Goal: Task Accomplishment & Management: Manage account settings

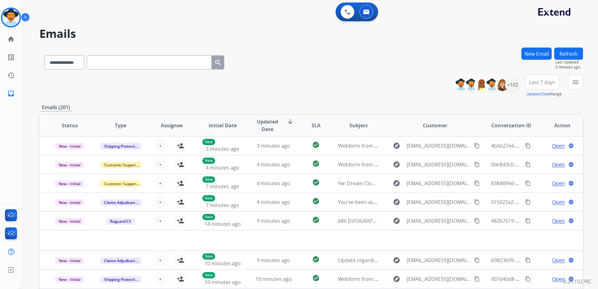
select select "**********"
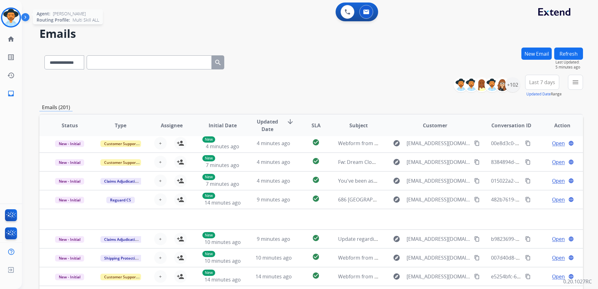
click at [8, 21] on img at bounding box center [11, 18] width 18 height 18
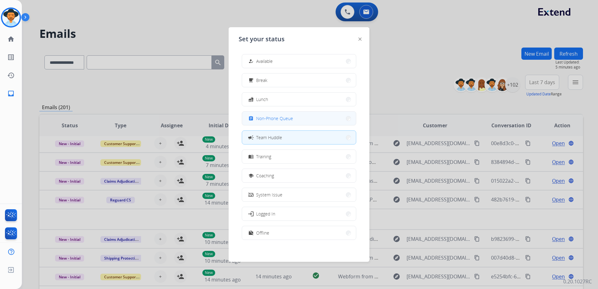
click at [289, 119] on span "Non-Phone Queue" at bounding box center [274, 118] width 37 height 7
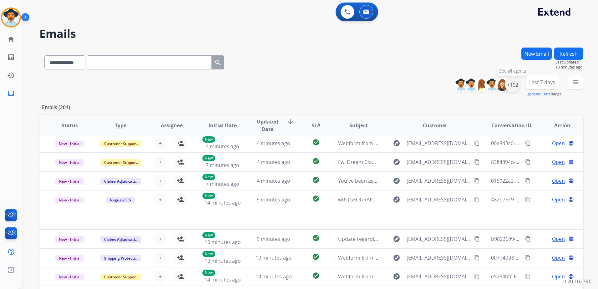
click at [513, 86] on div "+102" at bounding box center [512, 84] width 15 height 15
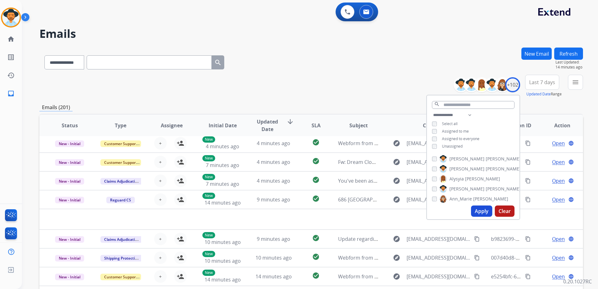
click at [453, 144] on span "Unassigned" at bounding box center [452, 145] width 21 height 5
click at [453, 131] on span "Assigned to me" at bounding box center [455, 130] width 27 height 5
click at [483, 211] on button "Apply" at bounding box center [481, 210] width 21 height 11
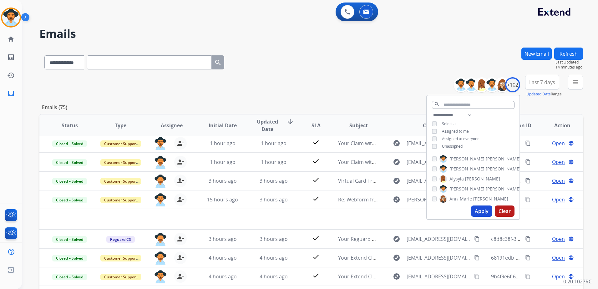
click at [389, 93] on div "**********" at bounding box center [310, 86] width 543 height 23
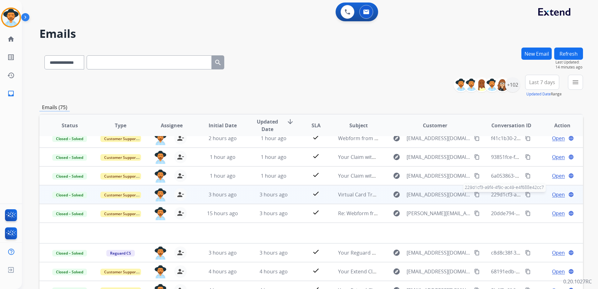
scroll to position [0, 0]
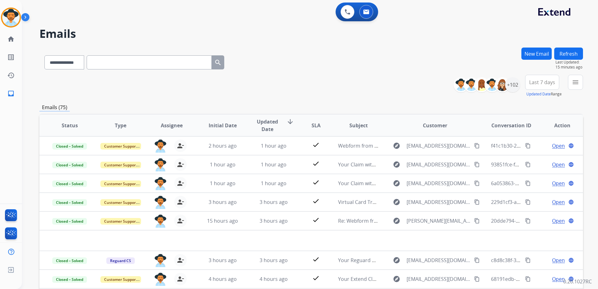
click at [13, 7] on div "[PERSON_NAME] Queue Edit Avatar Agent: [PERSON_NAME] Profile: Multi Skill ALL h…" at bounding box center [11, 51] width 22 height 103
click at [16, 21] on img at bounding box center [11, 18] width 18 height 18
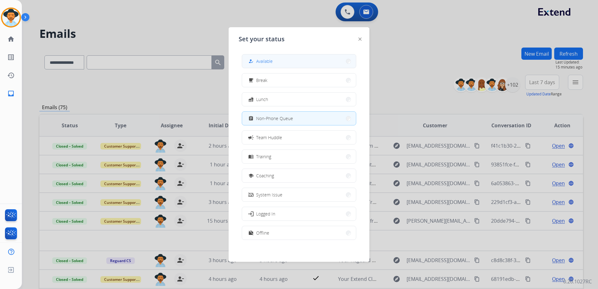
click at [276, 58] on button "how_to_reg Available" at bounding box center [299, 60] width 114 height 13
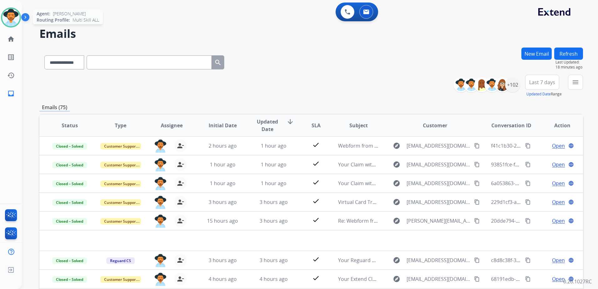
click at [16, 17] on img at bounding box center [11, 18] width 18 height 18
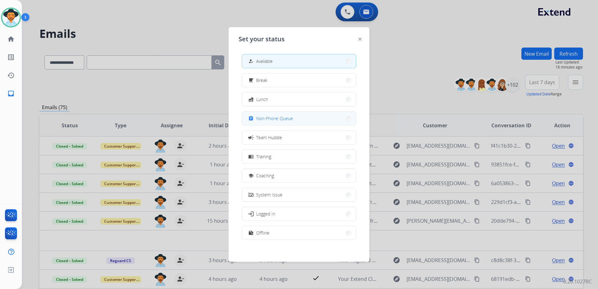
click at [308, 120] on button "assignment Non-Phone Queue" at bounding box center [299, 118] width 114 height 13
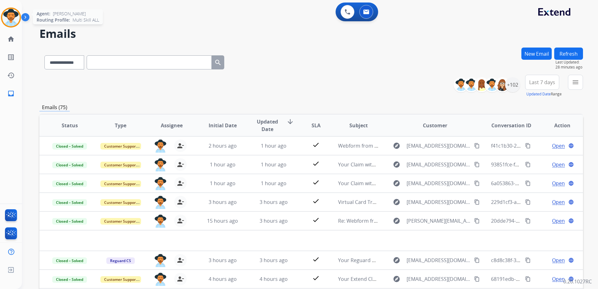
click at [13, 19] on img at bounding box center [11, 18] width 18 height 18
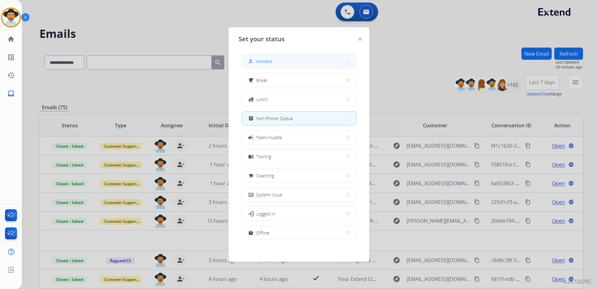
click at [286, 62] on button "how_to_reg Available" at bounding box center [299, 60] width 114 height 13
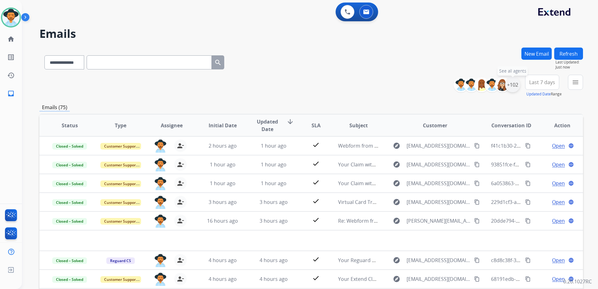
click at [514, 87] on div "+102" at bounding box center [512, 84] width 15 height 15
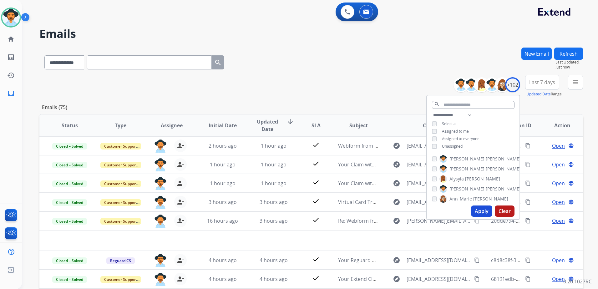
click at [456, 147] on span "Unassigned" at bounding box center [452, 145] width 21 height 5
click at [458, 131] on span "Assigned to me" at bounding box center [455, 130] width 27 height 5
click at [481, 209] on button "Apply" at bounding box center [481, 210] width 21 height 11
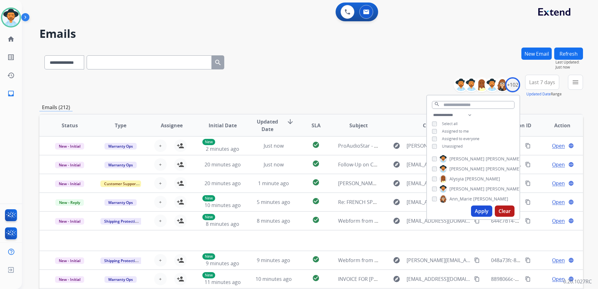
click at [398, 89] on div "**********" at bounding box center [310, 86] width 543 height 23
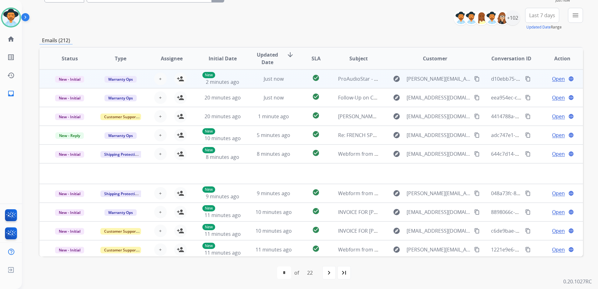
click at [532, 81] on td "Open language" at bounding box center [557, 78] width 51 height 19
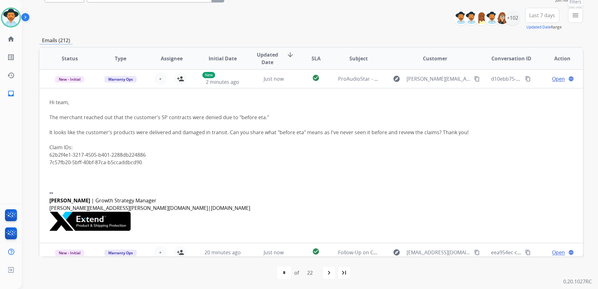
click at [572, 15] on mat-icon "menu" at bounding box center [575, 16] width 8 height 8
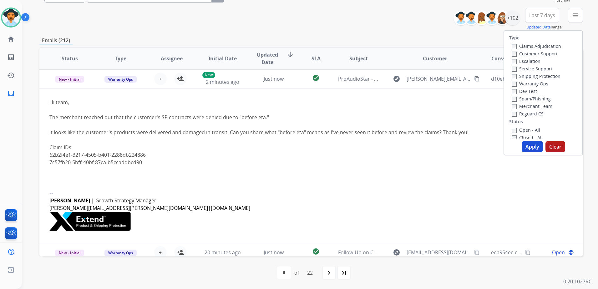
click at [548, 54] on label "Customer Support" at bounding box center [534, 54] width 46 height 6
click at [542, 76] on label "Shipping Protection" at bounding box center [535, 76] width 49 height 6
click at [535, 112] on label "Reguard CS" at bounding box center [527, 114] width 32 height 6
click at [527, 131] on label "Open - All" at bounding box center [525, 130] width 28 height 6
click at [530, 146] on button "Apply" at bounding box center [531, 146] width 21 height 11
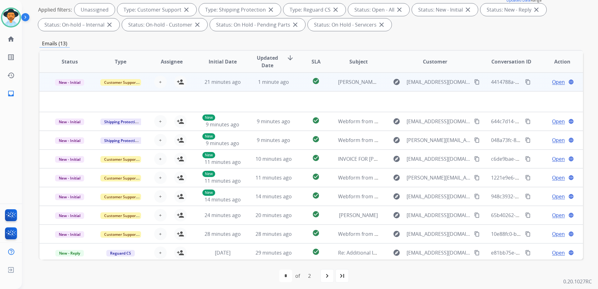
click at [536, 83] on td "Open language" at bounding box center [557, 82] width 51 height 19
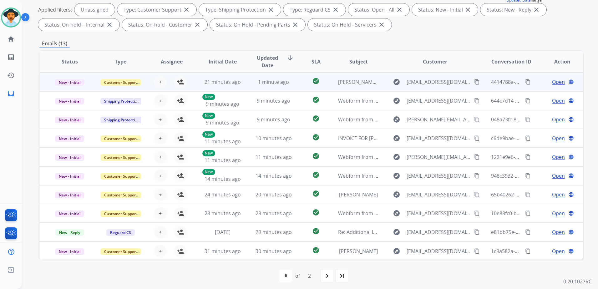
click at [536, 83] on td "Open language" at bounding box center [557, 82] width 51 height 19
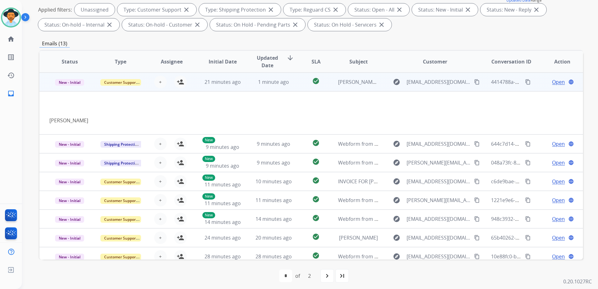
click at [536, 83] on td "Open language" at bounding box center [557, 82] width 51 height 19
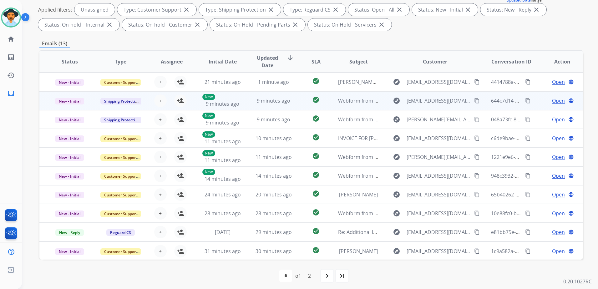
click at [535, 103] on td "Open language" at bounding box center [557, 100] width 51 height 19
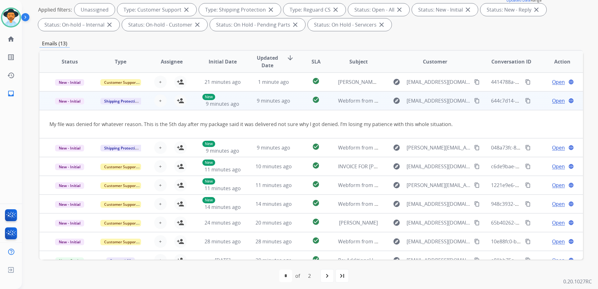
scroll to position [19, 0]
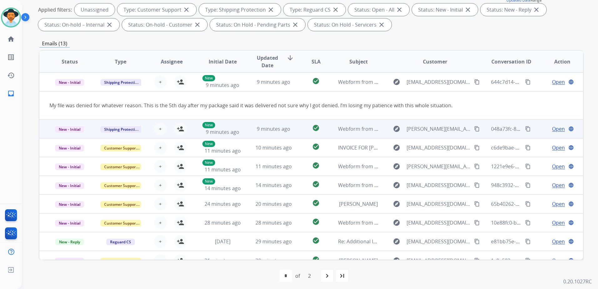
click at [533, 133] on td "Open language" at bounding box center [557, 128] width 51 height 19
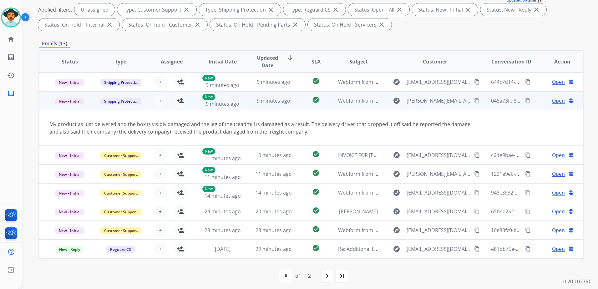
scroll to position [36, 0]
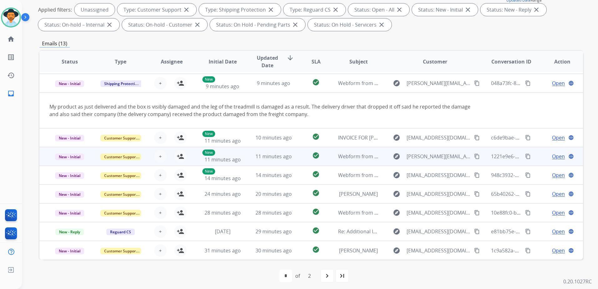
click at [542, 159] on div "Open language" at bounding box center [562, 157] width 41 height 8
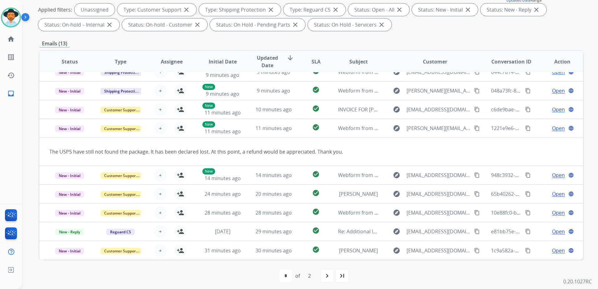
scroll to position [29, 0]
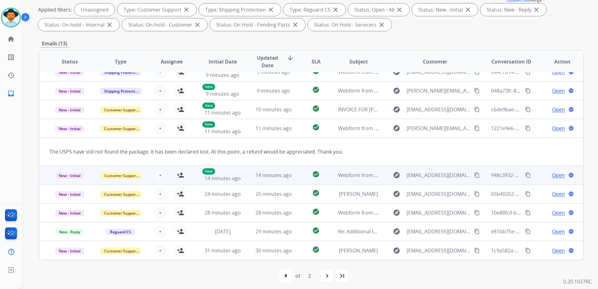
click at [542, 178] on div "Open language" at bounding box center [562, 175] width 41 height 8
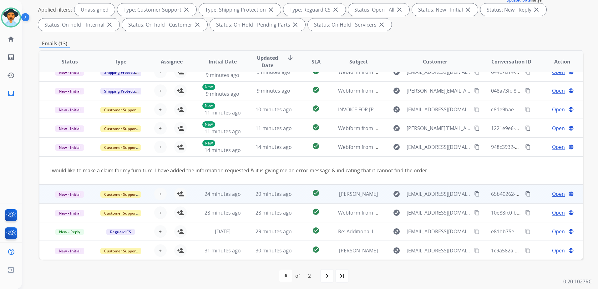
click at [542, 196] on div "Open language" at bounding box center [562, 194] width 41 height 8
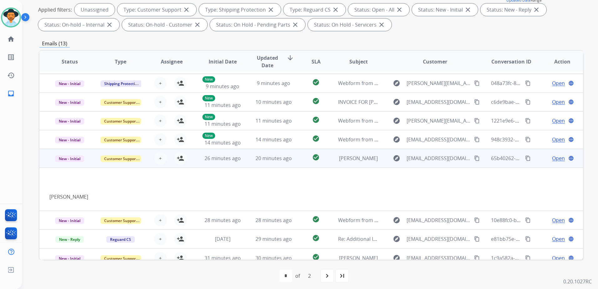
scroll to position [44, 0]
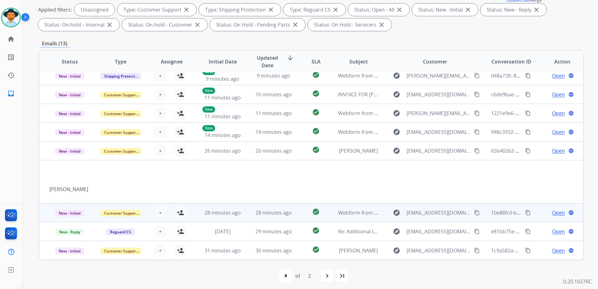
click at [535, 212] on td "Open language" at bounding box center [557, 212] width 51 height 19
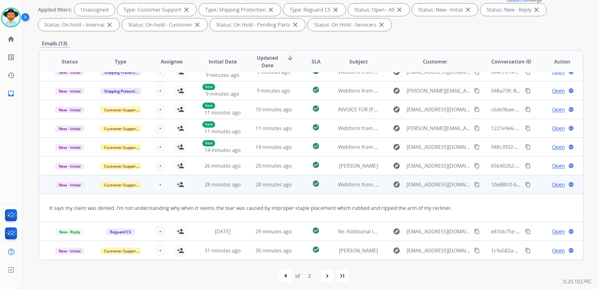
scroll to position [29, 0]
click at [534, 187] on td "Open language" at bounding box center [557, 184] width 51 height 19
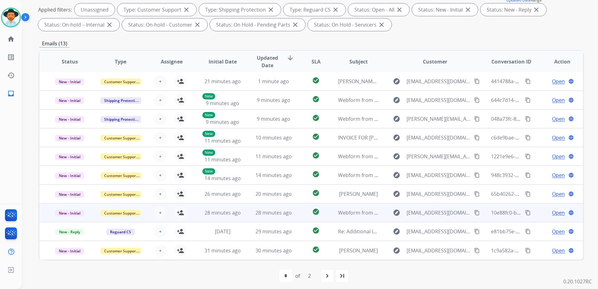
scroll to position [1, 0]
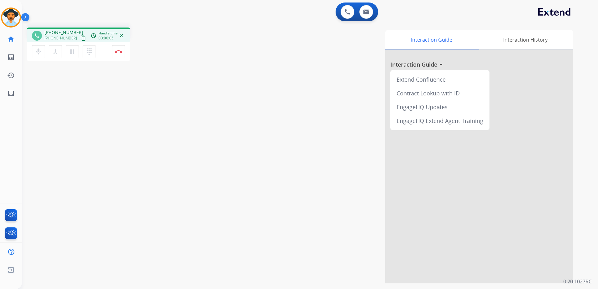
drag, startPoint x: 76, startPoint y: 36, endPoint x: 73, endPoint y: 37, distance: 3.4
click at [80, 36] on mat-icon "content_copy" at bounding box center [83, 38] width 6 height 6
drag, startPoint x: 121, startPoint y: 52, endPoint x: 140, endPoint y: 65, distance: 23.6
click at [121, 52] on img at bounding box center [119, 51] width 8 height 3
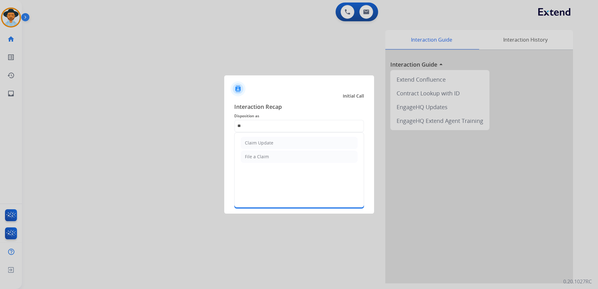
click at [283, 143] on li "Claim Update" at bounding box center [299, 143] width 117 height 12
type input "**********"
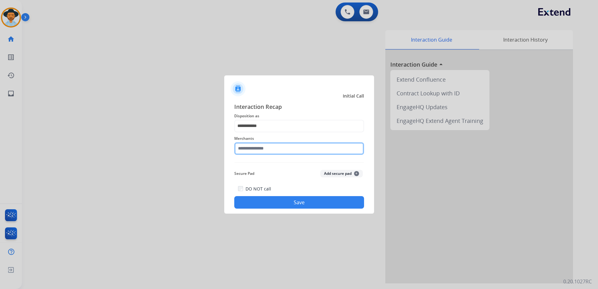
click at [269, 147] on input "text" at bounding box center [299, 148] width 130 height 13
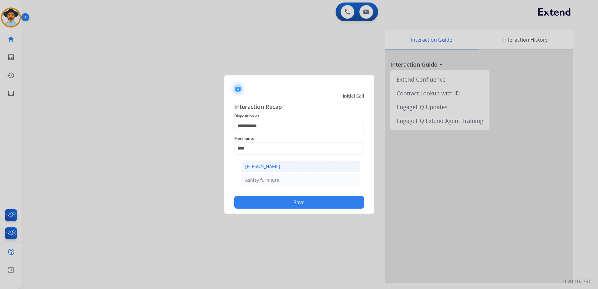
click at [255, 166] on div "[PERSON_NAME]" at bounding box center [262, 166] width 35 height 6
type input "**********"
click at [320, 199] on button "Save" at bounding box center [299, 202] width 130 height 13
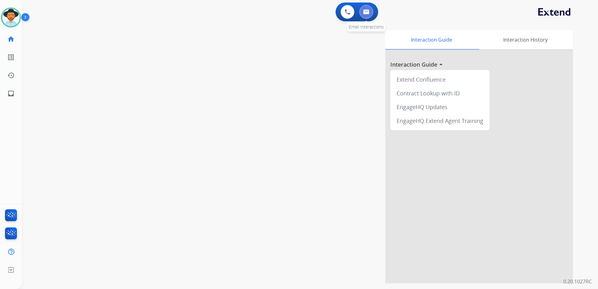
click at [366, 10] on img at bounding box center [366, 11] width 6 height 5
select select "**********"
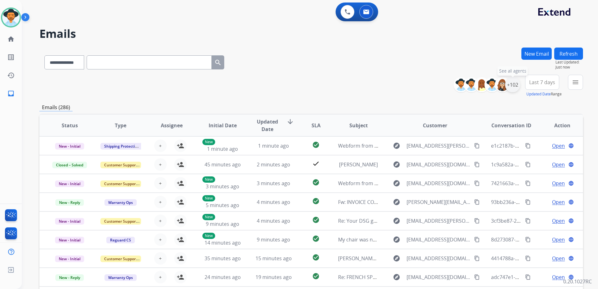
click at [511, 83] on div "+102" at bounding box center [512, 84] width 15 height 15
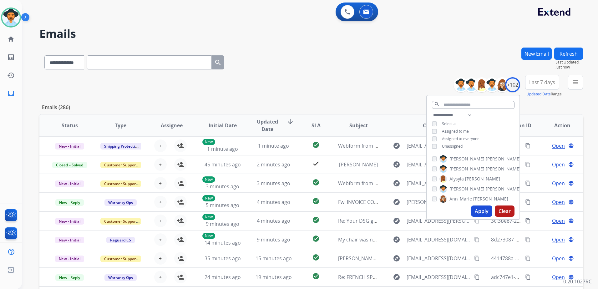
click at [449, 145] on span "Unassigned" at bounding box center [452, 145] width 21 height 5
click at [483, 210] on button "Apply" at bounding box center [481, 210] width 21 height 11
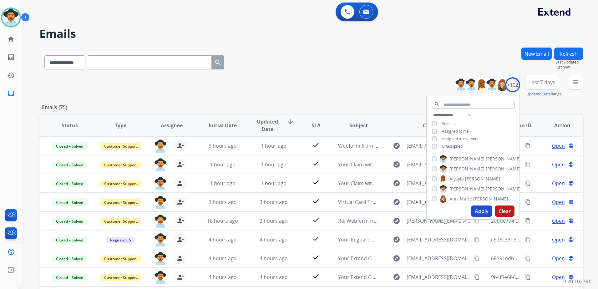
click at [348, 73] on div "**********" at bounding box center [310, 61] width 543 height 27
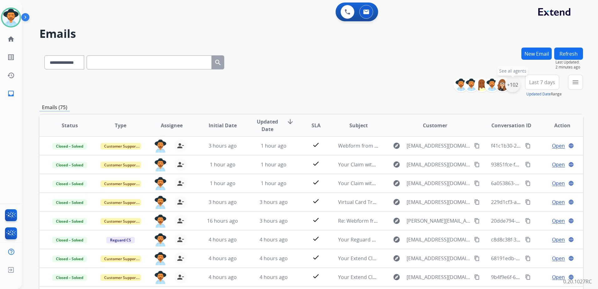
click at [516, 88] on div "+102" at bounding box center [512, 84] width 15 height 15
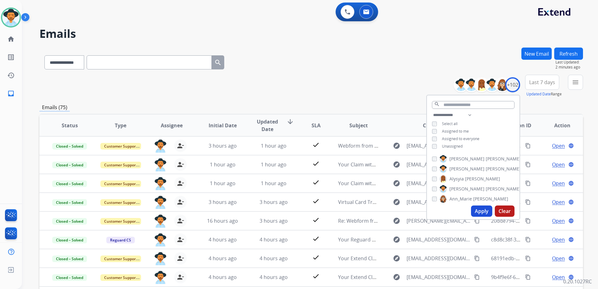
click at [456, 147] on span "Unassigned" at bounding box center [452, 145] width 21 height 5
click at [456, 131] on span "Assigned to me" at bounding box center [455, 130] width 27 height 5
click at [482, 208] on button "Apply" at bounding box center [481, 210] width 21 height 11
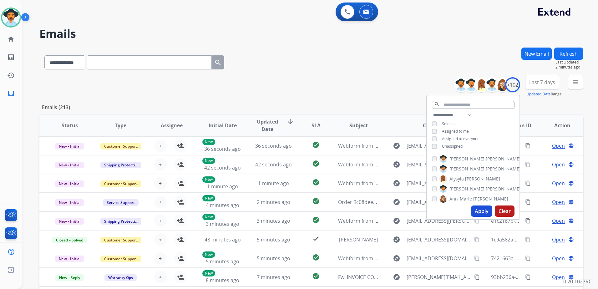
click at [400, 94] on div "**********" at bounding box center [310, 86] width 543 height 23
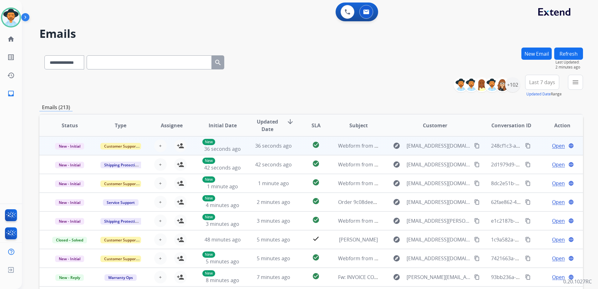
click at [532, 147] on td "Open language" at bounding box center [557, 145] width 51 height 19
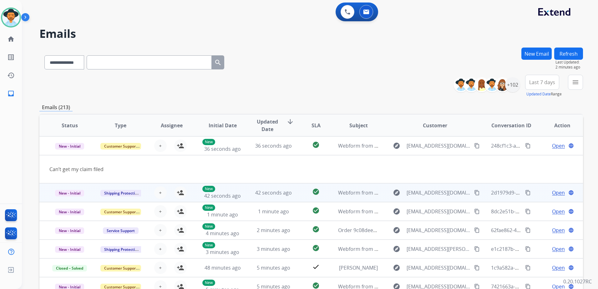
click at [536, 192] on td "Open language" at bounding box center [557, 192] width 51 height 19
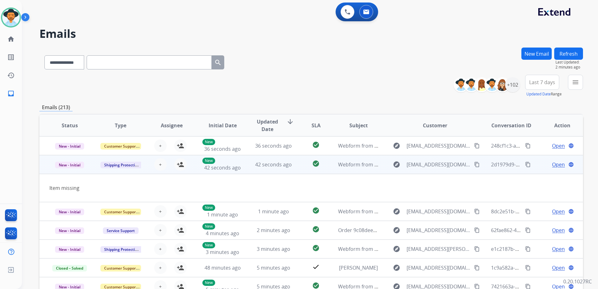
scroll to position [19, 0]
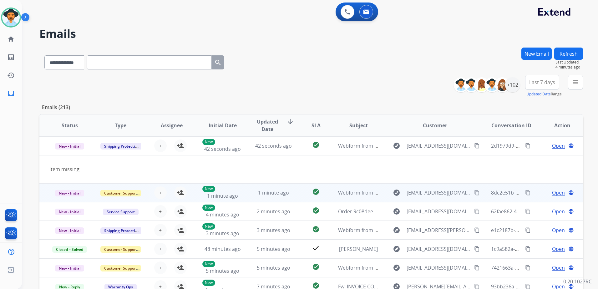
click at [533, 191] on td "Open language" at bounding box center [557, 192] width 51 height 19
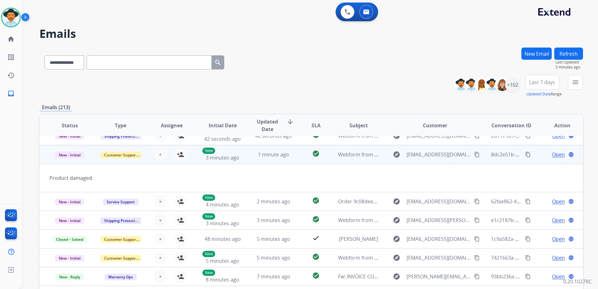
scroll to position [63, 0]
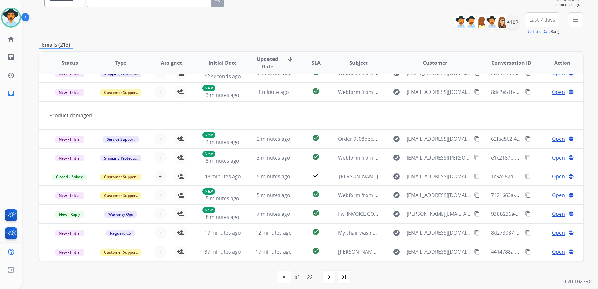
click at [532, 194] on td "Open language" at bounding box center [557, 195] width 51 height 19
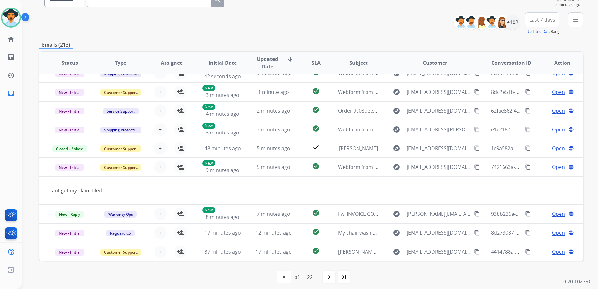
scroll to position [0, 0]
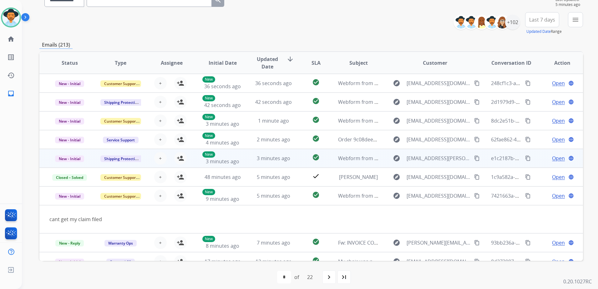
click at [533, 159] on td "Open language" at bounding box center [557, 158] width 51 height 19
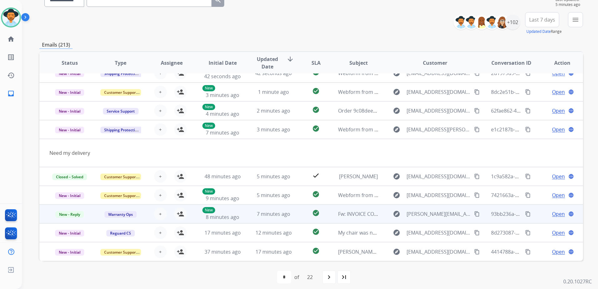
scroll to position [67, 0]
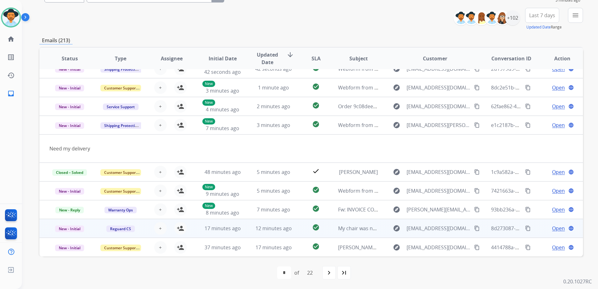
click at [532, 228] on td "Open language" at bounding box center [557, 228] width 51 height 19
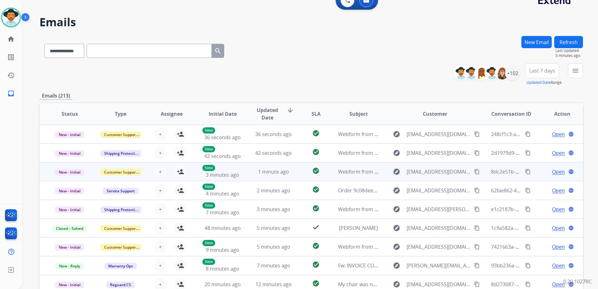
scroll to position [4, 0]
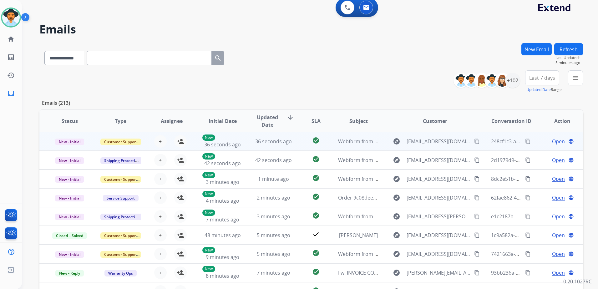
click at [535, 143] on td "Open language" at bounding box center [557, 141] width 51 height 19
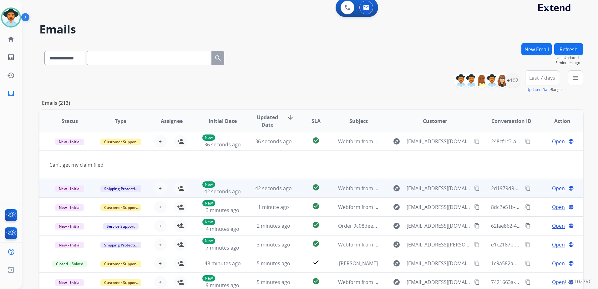
click at [536, 189] on td "Open language" at bounding box center [557, 188] width 51 height 19
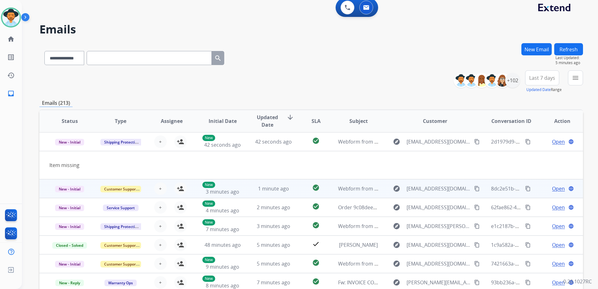
scroll to position [19, 0]
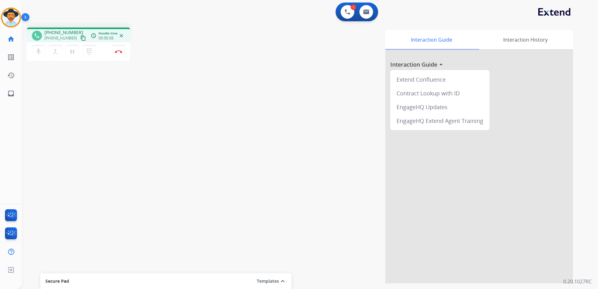
drag, startPoint x: 75, startPoint y: 36, endPoint x: 80, endPoint y: 36, distance: 5.3
click at [80, 36] on mat-icon "content_copy" at bounding box center [83, 38] width 6 height 6
click at [80, 37] on mat-icon "content_copy" at bounding box center [83, 38] width 6 height 6
click at [368, 10] on img at bounding box center [366, 11] width 6 height 5
select select "**********"
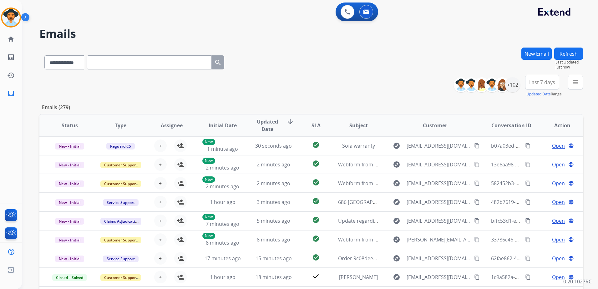
click at [571, 53] on button "Refresh" at bounding box center [568, 54] width 29 height 12
click at [569, 53] on button "Refresh" at bounding box center [568, 54] width 29 height 12
click at [579, 54] on button "Refresh" at bounding box center [568, 54] width 29 height 12
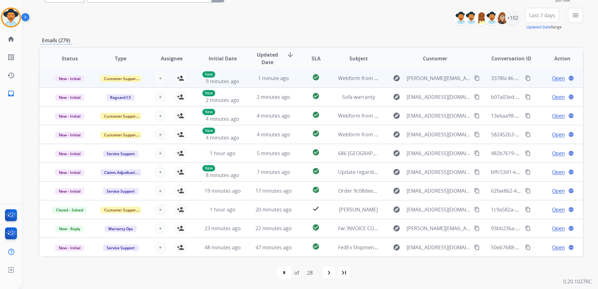
scroll to position [0, 0]
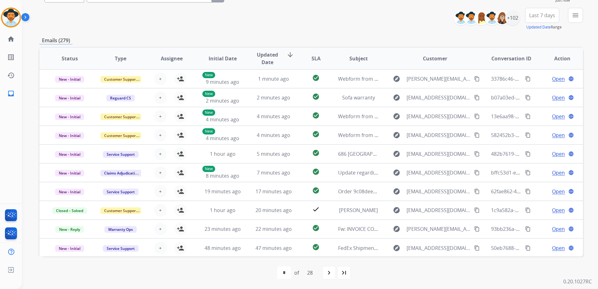
click at [389, 36] on div "**********" at bounding box center [310, 135] width 543 height 308
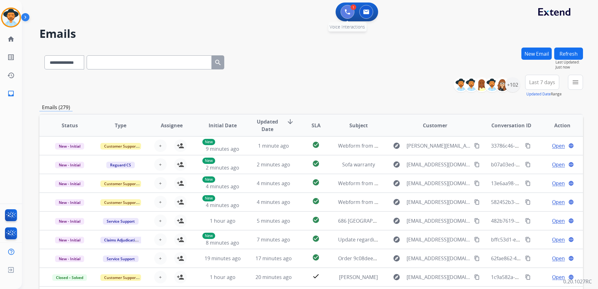
click at [351, 12] on button at bounding box center [347, 12] width 14 height 14
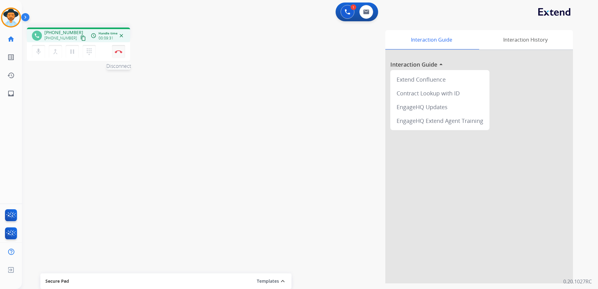
click at [121, 57] on button "Disconnect" at bounding box center [118, 51] width 13 height 13
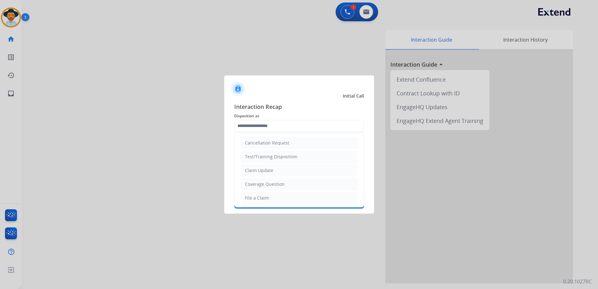
click at [291, 123] on input "text" at bounding box center [299, 126] width 130 height 13
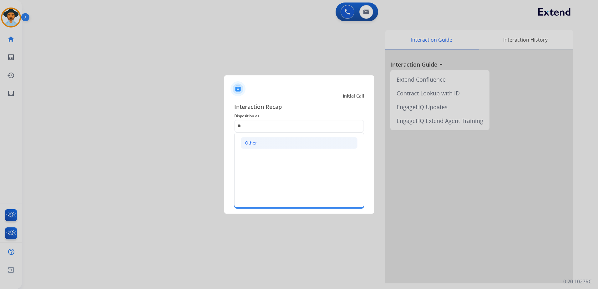
click at [272, 147] on li "Other" at bounding box center [299, 143] width 117 height 12
type input "*****"
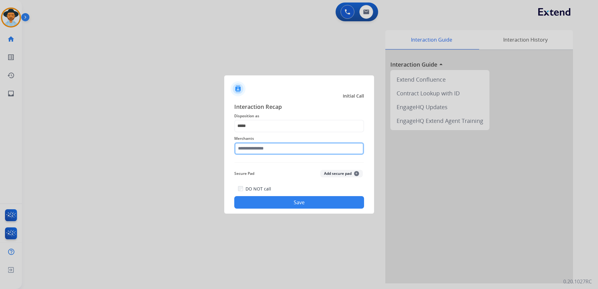
click at [265, 149] on input "text" at bounding box center [299, 148] width 130 height 13
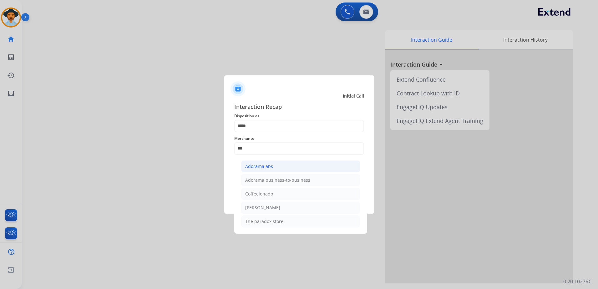
click at [271, 169] on li "Adorama abs" at bounding box center [300, 166] width 119 height 12
type input "**********"
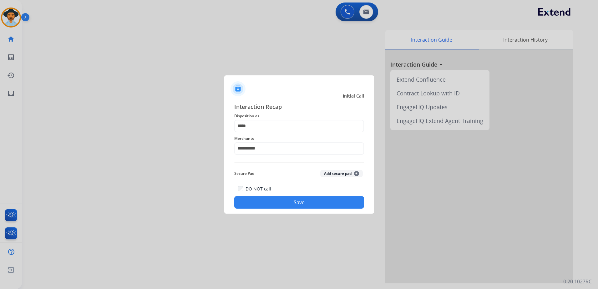
click at [307, 205] on button "Save" at bounding box center [299, 202] width 130 height 13
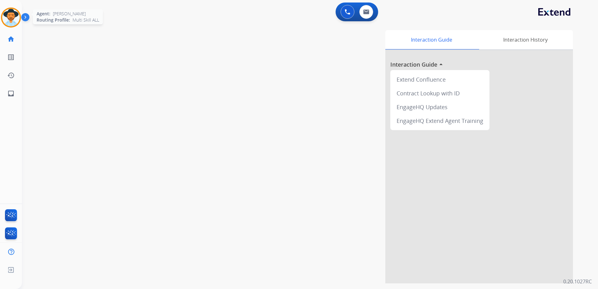
click at [14, 19] on img at bounding box center [11, 18] width 18 height 18
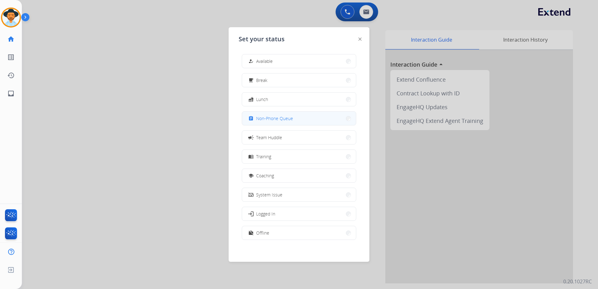
click at [294, 119] on button "assignment Non-Phone Queue" at bounding box center [299, 118] width 114 height 13
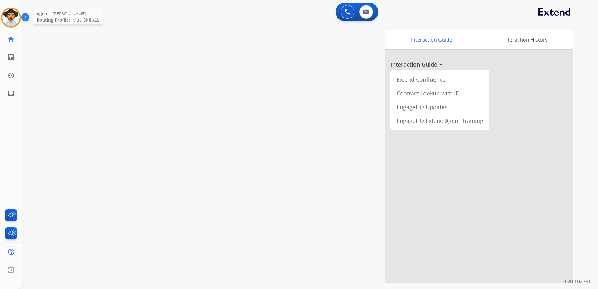
click at [8, 17] on img at bounding box center [11, 18] width 18 height 18
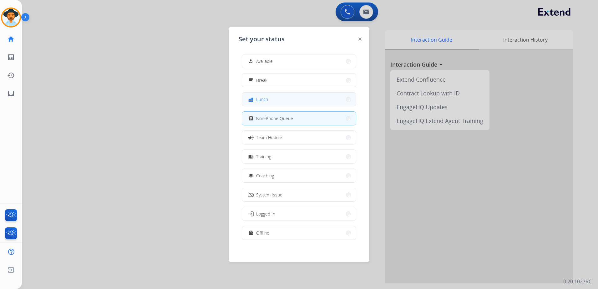
click at [274, 99] on button "fastfood Lunch" at bounding box center [299, 99] width 114 height 13
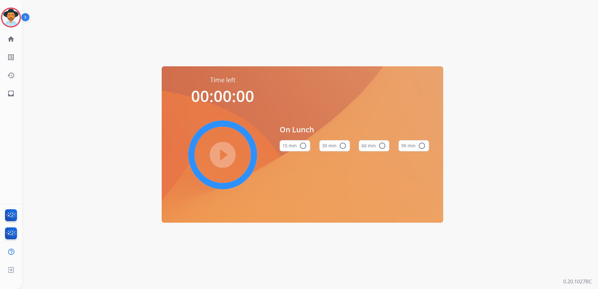
click at [339, 143] on mat-icon "radio_button_unchecked" at bounding box center [343, 146] width 8 height 8
click at [374, 146] on button "60 min radio_button_unchecked" at bounding box center [374, 145] width 31 height 11
click at [224, 153] on mat-icon "play_circle_filled" at bounding box center [223, 155] width 8 height 8
